Goal: Information Seeking & Learning: Find specific fact

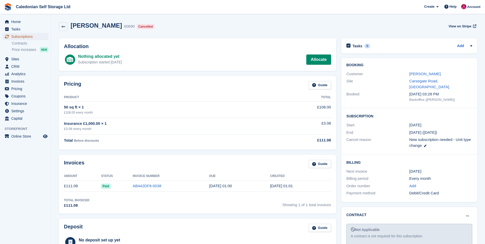
click at [16, 36] on span "Subscriptions" at bounding box center [26, 36] width 31 height 7
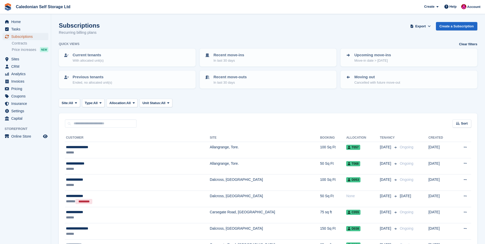
click at [16, 36] on span "Subscriptions" at bounding box center [26, 36] width 31 height 7
click at [16, 59] on span "Sites" at bounding box center [26, 59] width 31 height 7
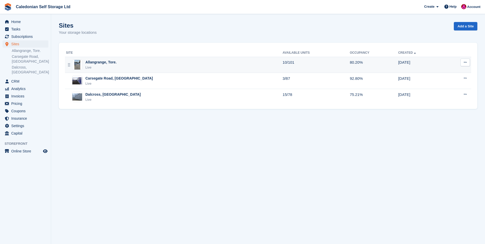
click at [98, 64] on div "Allangrange, Tore." at bounding box center [100, 62] width 31 height 5
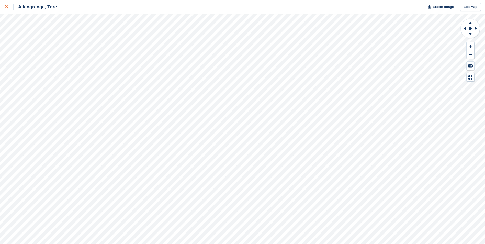
click at [7, 7] on icon at bounding box center [6, 6] width 3 height 3
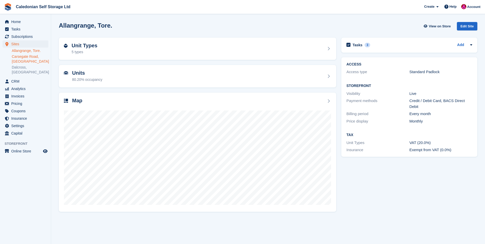
click at [19, 56] on link "Carsegate Road, [GEOGRAPHIC_DATA]" at bounding box center [30, 59] width 37 height 10
click at [80, 46] on h2 "Unit Types" at bounding box center [85, 46] width 26 height 6
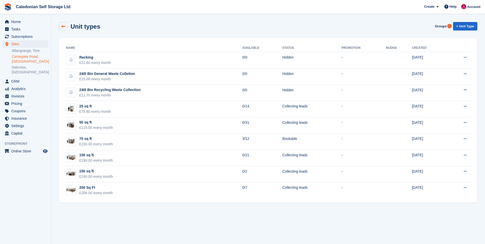
click at [62, 26] on icon at bounding box center [63, 27] width 4 height 4
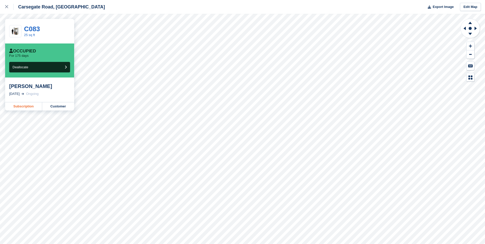
click at [24, 108] on link "Subscription" at bounding box center [23, 106] width 37 height 8
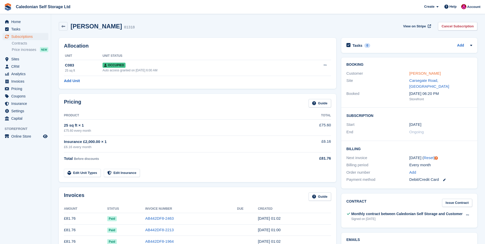
click at [430, 74] on link "[PERSON_NAME]" at bounding box center [425, 73] width 31 height 4
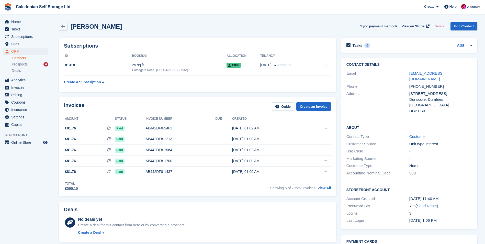
click at [393, 91] on div "Address" at bounding box center [378, 102] width 63 height 23
click at [424, 74] on link "lancasternj@gmail.com" at bounding box center [427, 76] width 34 height 10
click at [449, 108] on div "DG2 0SX" at bounding box center [441, 111] width 63 height 6
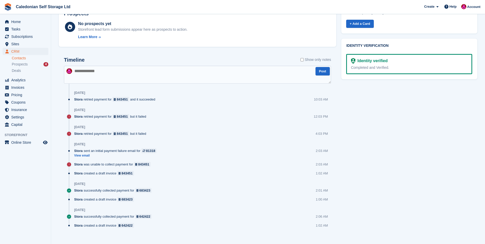
scroll to position [248, 0]
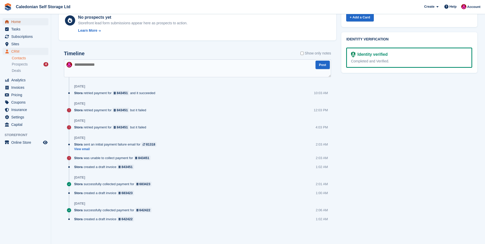
click at [13, 21] on span "Home" at bounding box center [26, 21] width 31 height 7
